Goal: Find specific fact: Find specific fact

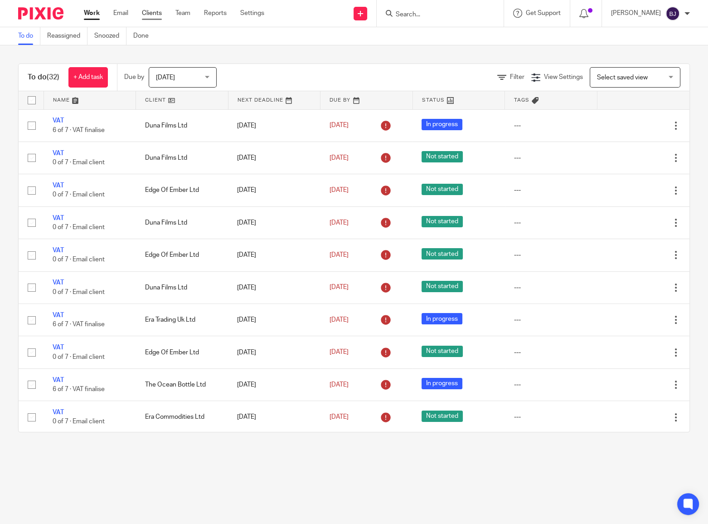
click at [150, 14] on link "Clients" at bounding box center [152, 13] width 20 height 9
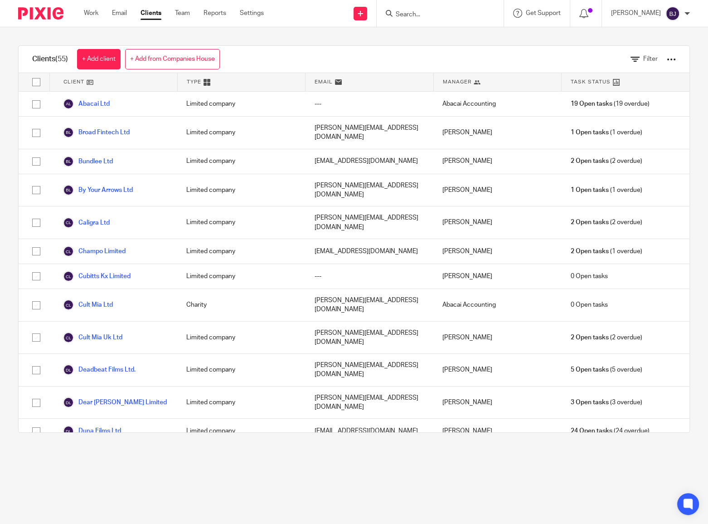
scroll to position [447, 0]
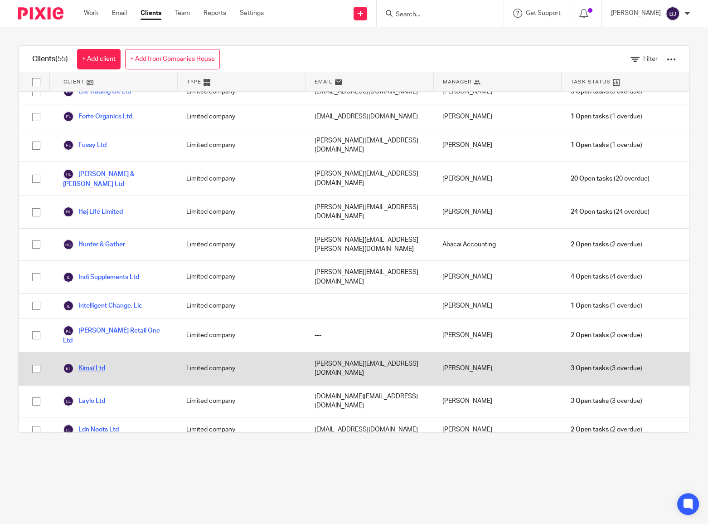
click at [103, 363] on link "Kimaï Ltd" at bounding box center [84, 368] width 42 height 11
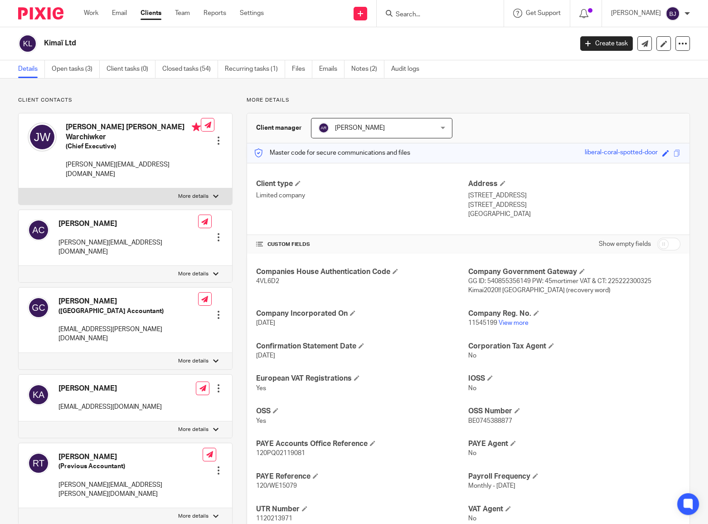
click at [505, 280] on span "GG ID: 540855356149 PW: 45mortimer VAT & CT: 225222300325 Kimai2020!! Bumblekim…" at bounding box center [559, 285] width 183 height 15
copy span "540855356149"
click at [638, 281] on span "GG ID: 540855356149 PW: 45mortimer VAT & CT: 225222300325 Kimai2020!! Bumblekim…" at bounding box center [559, 285] width 183 height 15
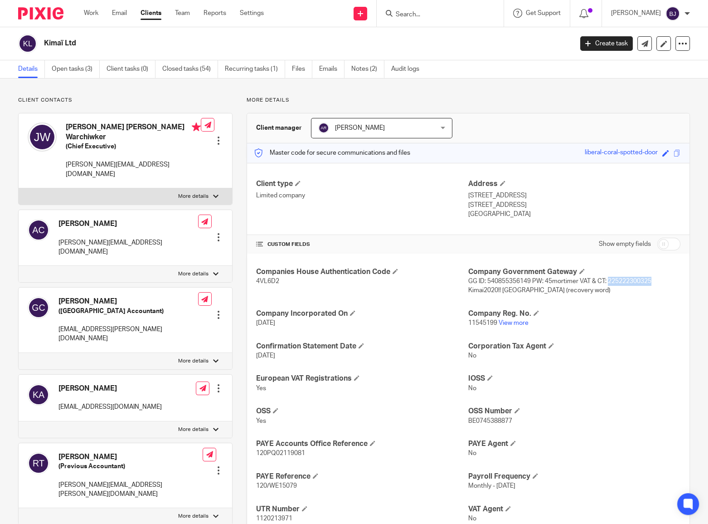
copy span "225222300325"
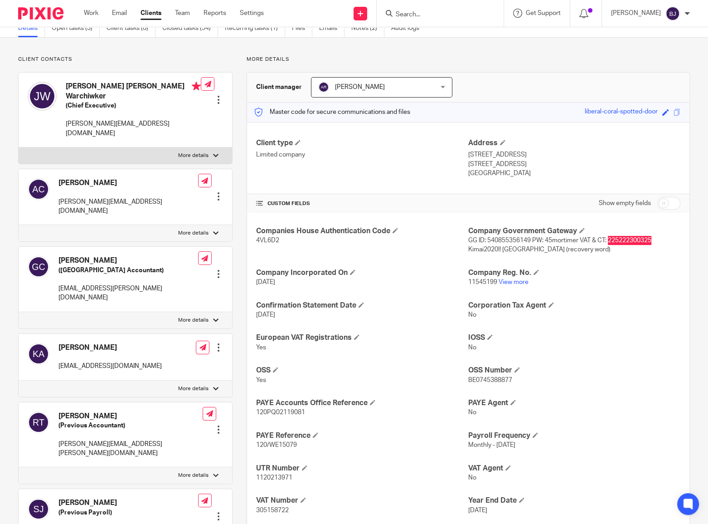
scroll to position [165, 0]
